Goal: Navigation & Orientation: Find specific page/section

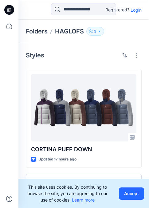
scroll to position [154, 0]
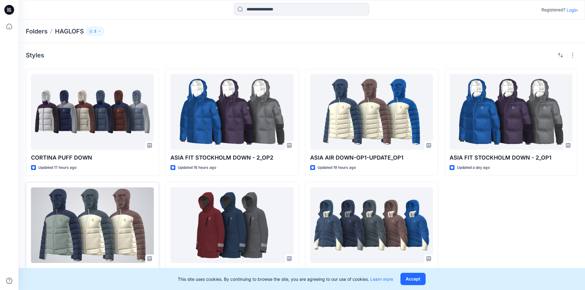
click at [83, 228] on div at bounding box center [92, 225] width 123 height 76
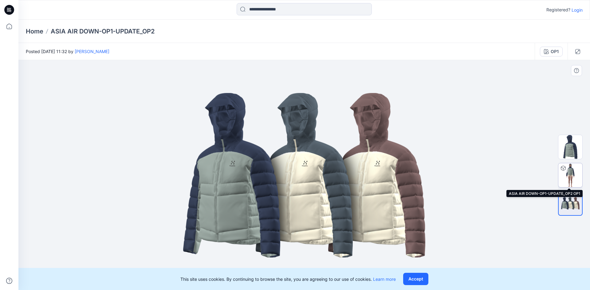
click at [569, 182] on img at bounding box center [570, 175] width 24 height 24
